Goal: Task Accomplishment & Management: Use online tool/utility

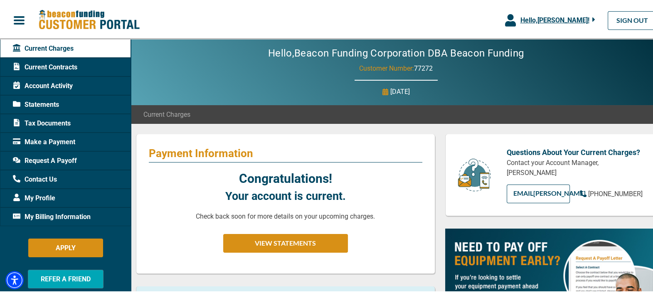
click at [534, 21] on span "Hello, [PERSON_NAME] !" at bounding box center [554, 19] width 69 height 8
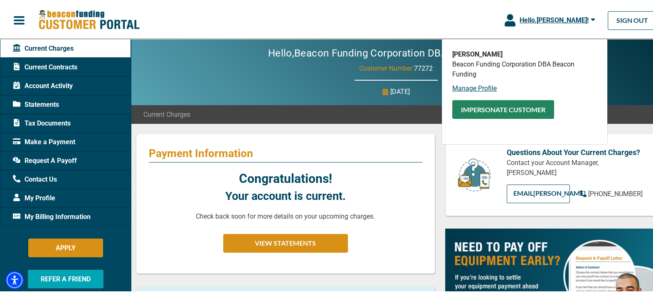
click at [485, 106] on button "Impersonate Customer" at bounding box center [503, 107] width 102 height 19
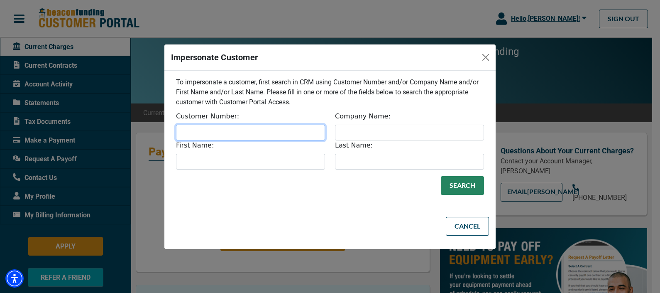
click at [231, 128] on input "Customer Number:" at bounding box center [250, 133] width 149 height 16
paste input "31634"
type input "31634"
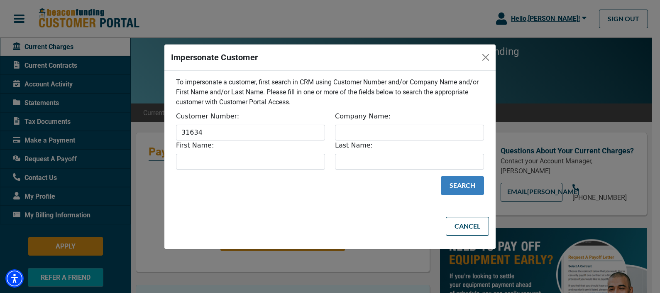
click at [454, 187] on button "Search" at bounding box center [462, 185] width 43 height 19
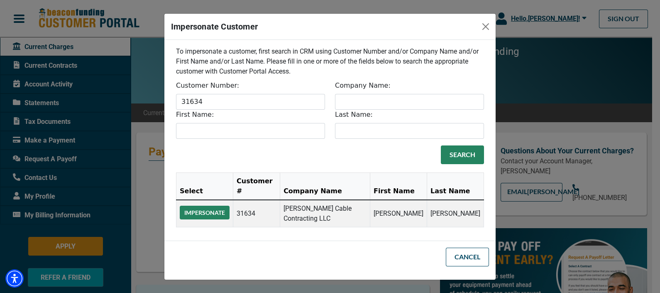
click at [203, 207] on button "Impersonate" at bounding box center [205, 213] width 50 height 14
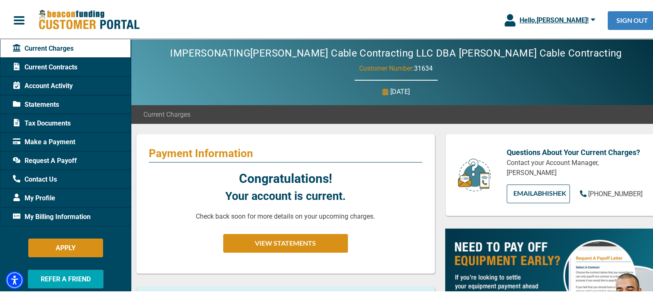
click at [637, 20] on link "SIGN OUT" at bounding box center [631, 19] width 49 height 19
